Goal: Navigation & Orientation: Find specific page/section

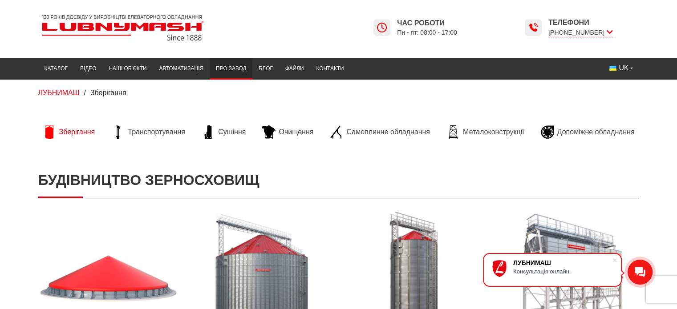
click at [224, 67] on link "Про завод" at bounding box center [230, 68] width 43 height 17
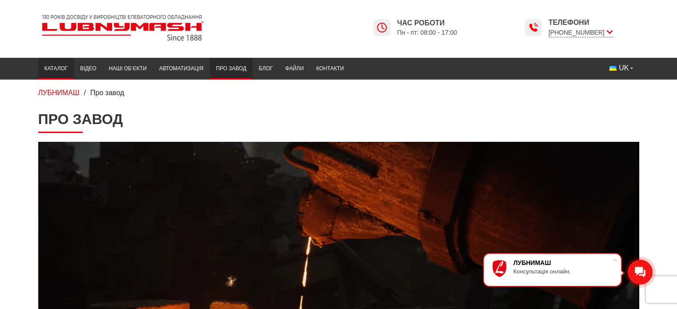
click at [59, 68] on link "Каталог" at bounding box center [56, 68] width 36 height 17
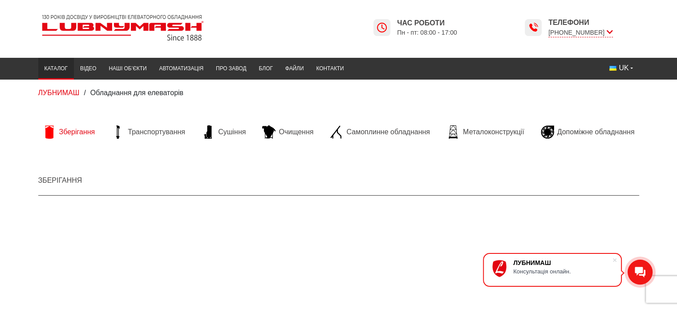
click at [73, 129] on span "Зберігання" at bounding box center [77, 132] width 36 height 10
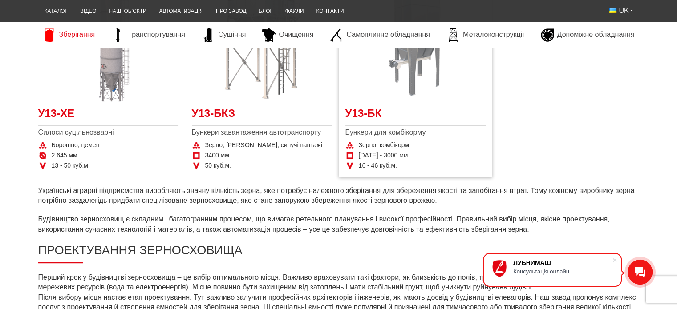
scroll to position [489, 0]
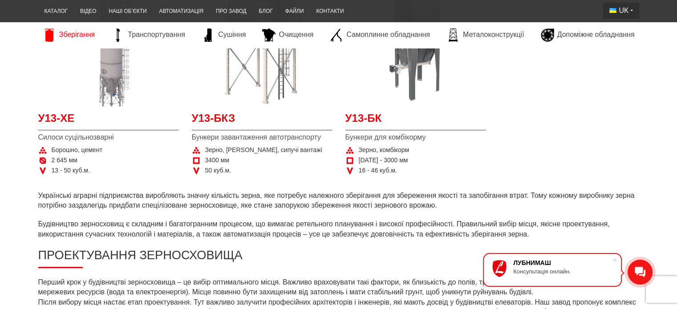
click at [629, 10] on button "UK" at bounding box center [621, 11] width 36 height 16
click at [630, 11] on button "UK" at bounding box center [621, 11] width 36 height 16
click at [630, 10] on button "UK" at bounding box center [621, 11] width 36 height 16
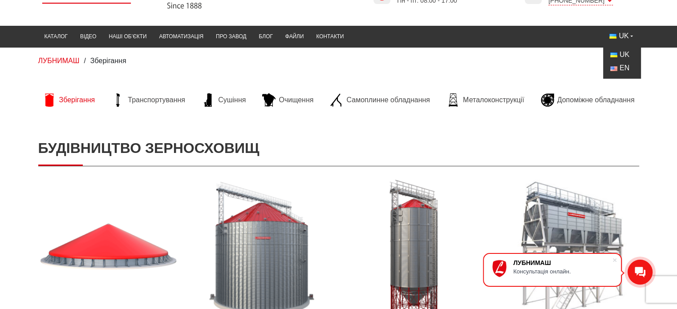
scroll to position [0, 0]
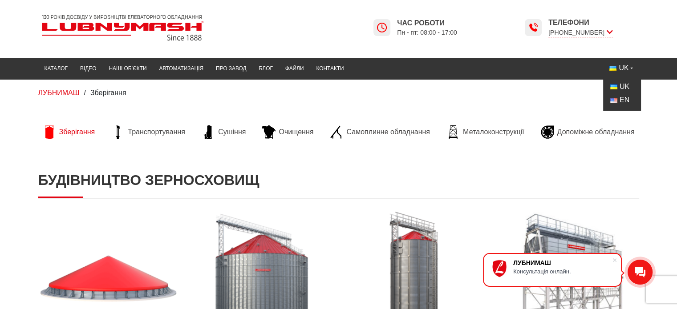
click at [622, 101] on span "EN" at bounding box center [624, 101] width 10 height 8
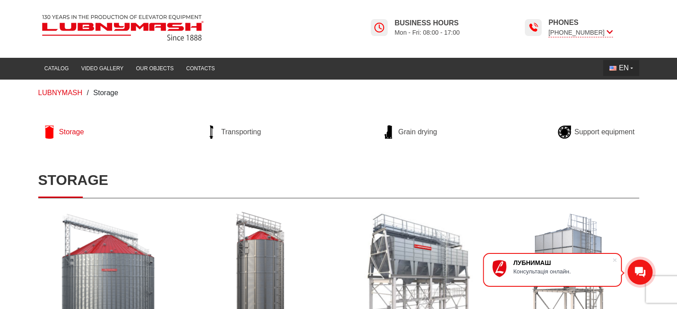
click at [626, 67] on span "EN" at bounding box center [623, 68] width 10 height 10
click at [619, 84] on span "UK" at bounding box center [624, 87] width 10 height 8
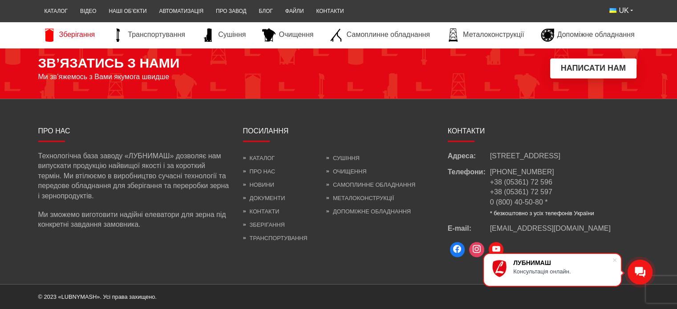
scroll to position [1317, 0]
click at [262, 195] on link "Документи" at bounding box center [264, 198] width 42 height 7
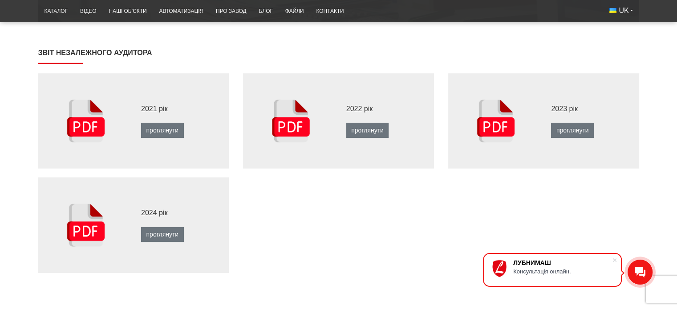
scroll to position [311, 0]
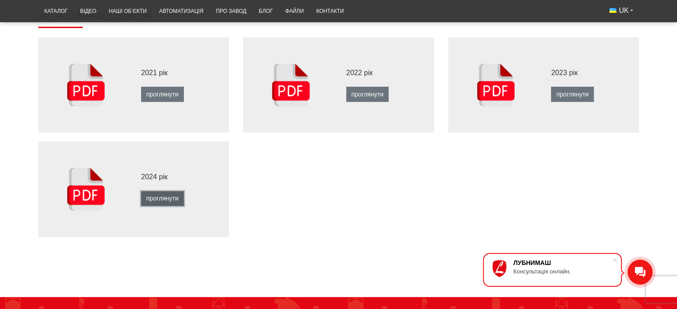
click at [153, 202] on link "проглянути" at bounding box center [162, 198] width 43 height 15
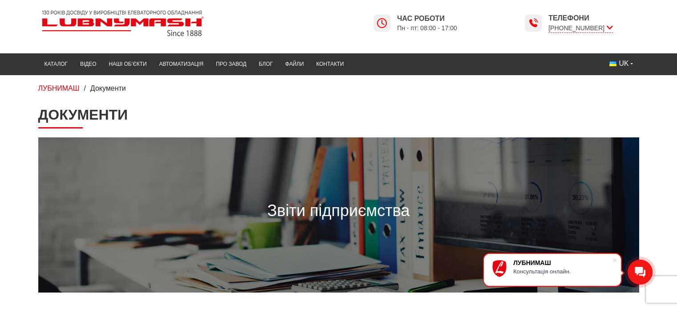
scroll to position [0, 0]
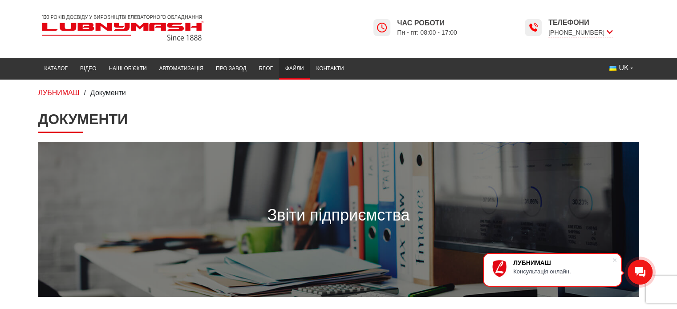
click at [295, 67] on link "Файли" at bounding box center [294, 68] width 31 height 17
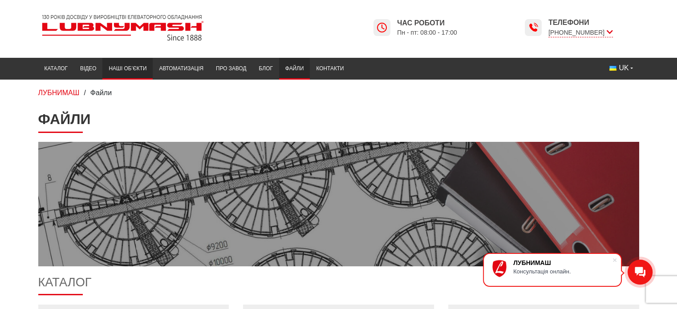
click at [126, 71] on link "Наші об’єкти" at bounding box center [127, 68] width 50 height 17
